Goal: Task Accomplishment & Management: Manage account settings

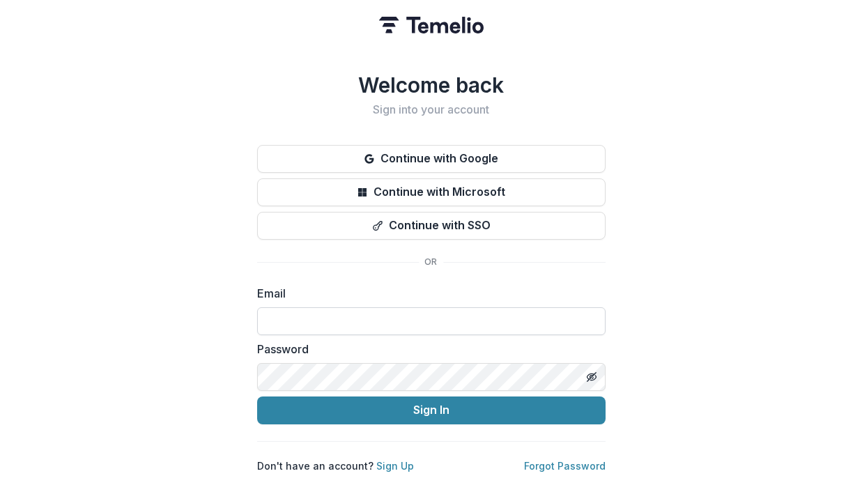
click at [289, 307] on input at bounding box center [431, 321] width 348 height 28
click at [388, 307] on input "**********" at bounding box center [431, 321] width 348 height 28
type input "**********"
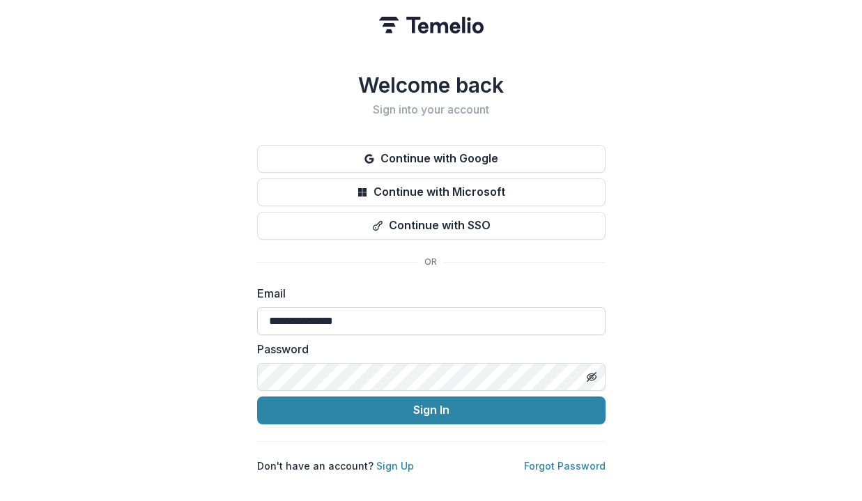
click at [257, 396] on button "Sign In" at bounding box center [431, 410] width 348 height 28
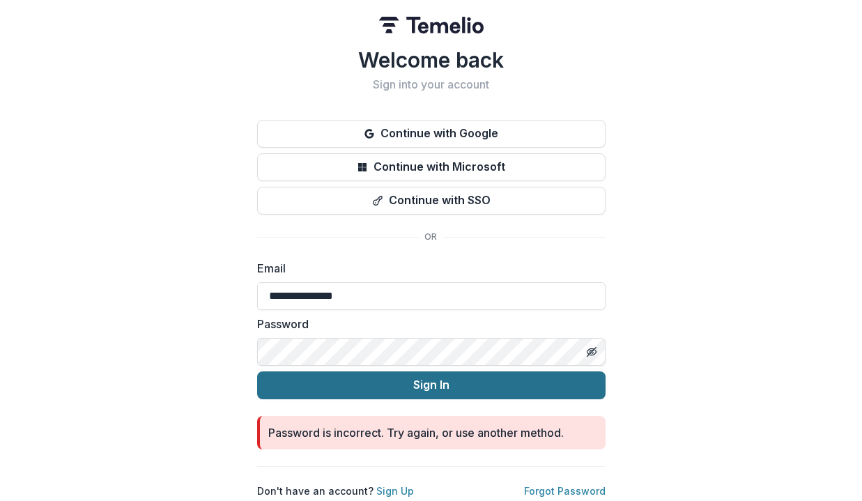
click at [398, 382] on button "Sign In" at bounding box center [431, 385] width 348 height 28
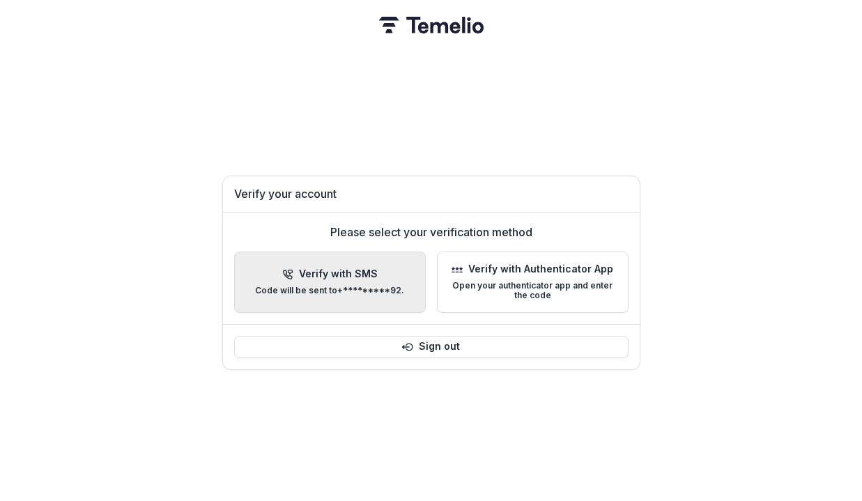
click at [362, 274] on div "Verify with SMS Code will be sent to +*********92 ." at bounding box center [329, 281] width 149 height 27
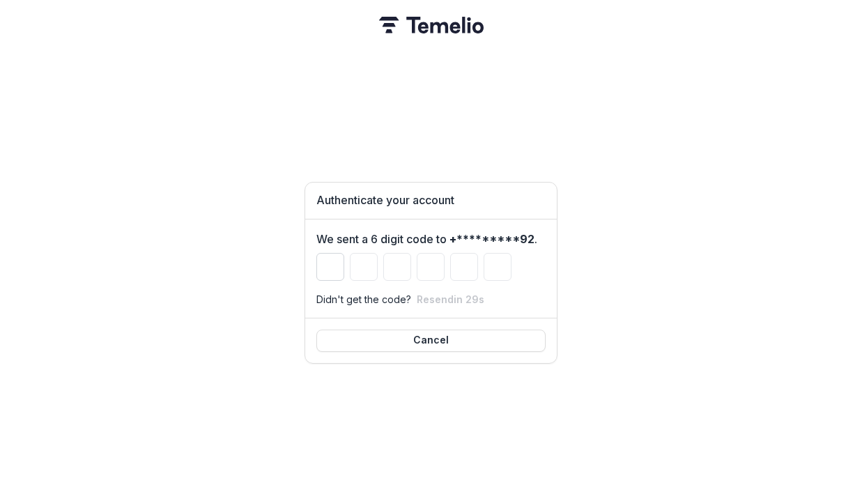
click at [329, 265] on input "Please enter your pin code" at bounding box center [330, 267] width 28 height 28
type input "*"
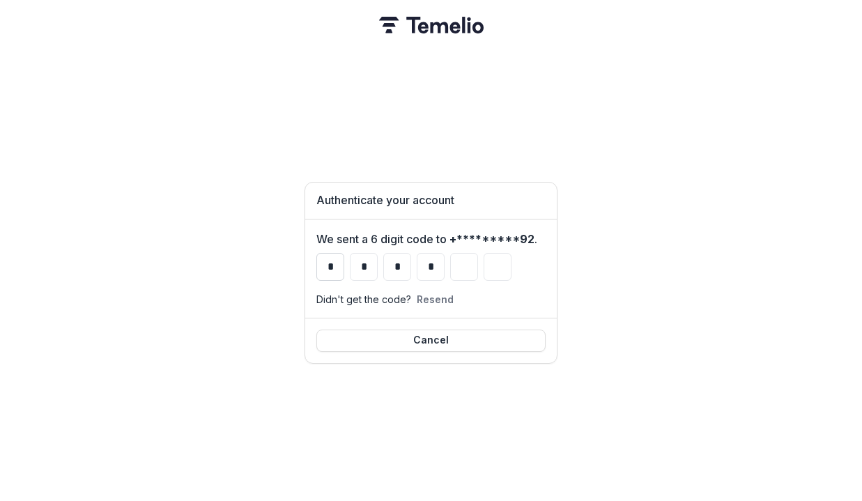
type input "*"
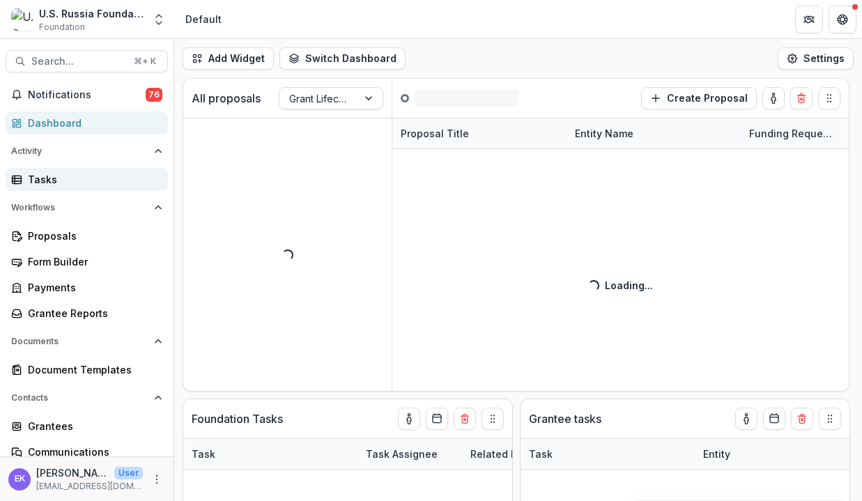
click at [92, 182] on div "Tasks" at bounding box center [92, 179] width 129 height 15
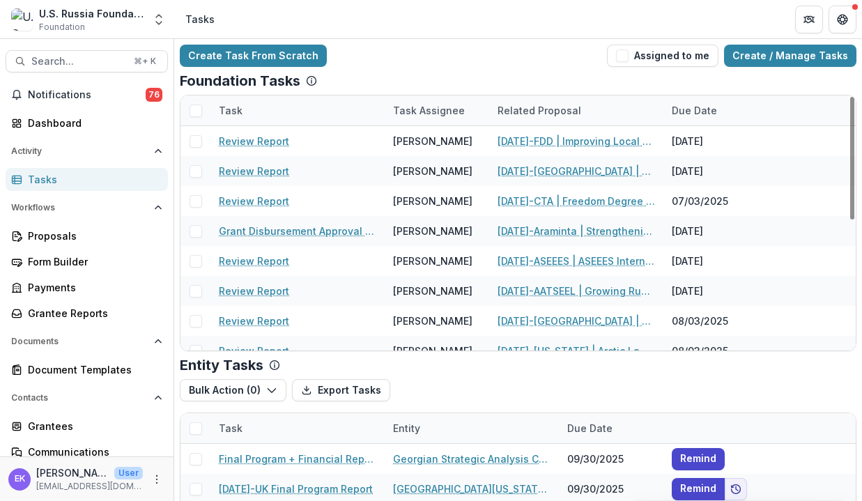
click at [440, 102] on div "Task Assignee" at bounding box center [436, 110] width 104 height 30
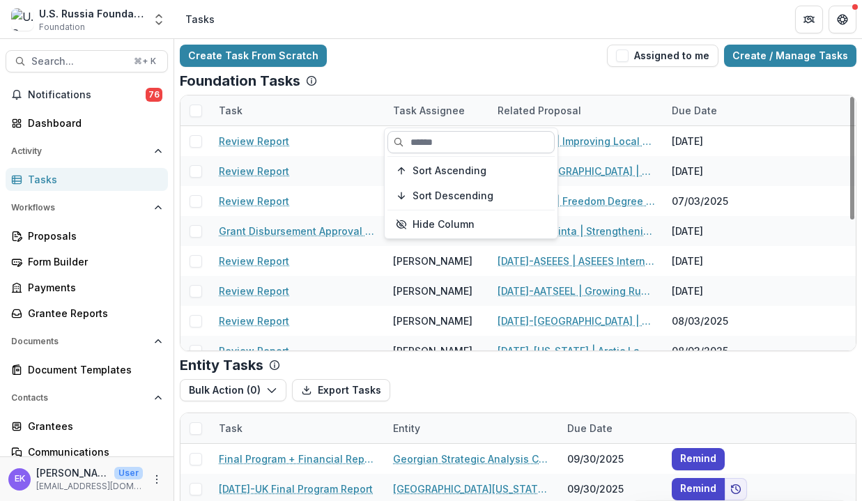
click at [444, 141] on input at bounding box center [470, 142] width 167 height 22
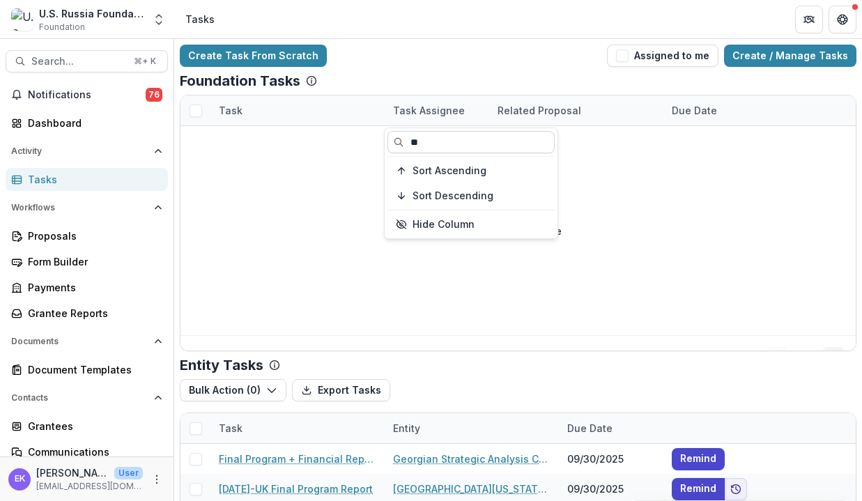
type input "*"
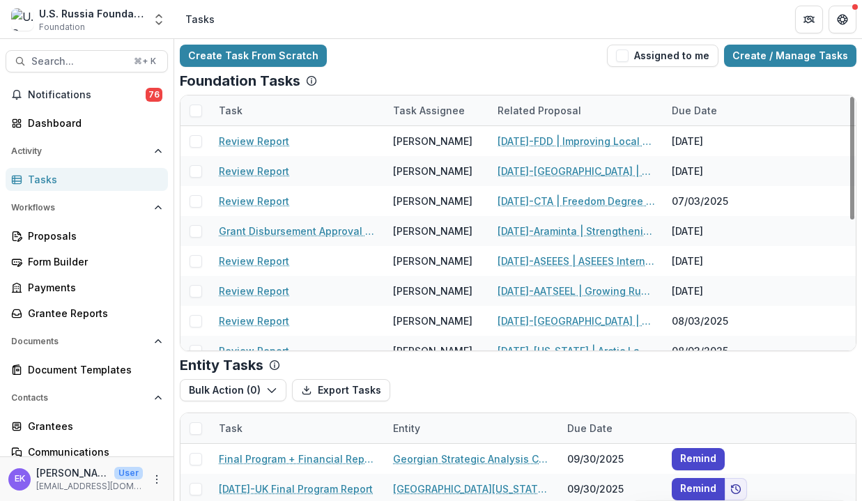
click at [515, 62] on div "Create Task From Scratch Assigned to me Create / Manage Tasks" at bounding box center [518, 56] width 676 height 22
click at [628, 56] on span "button" at bounding box center [622, 55] width 13 height 13
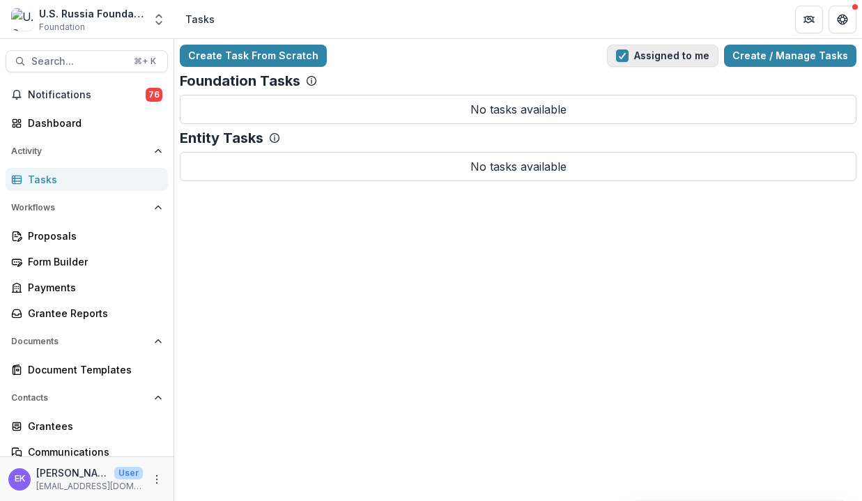
click at [628, 56] on span "button" at bounding box center [622, 55] width 13 height 13
